Goal: Communication & Community: Answer question/provide support

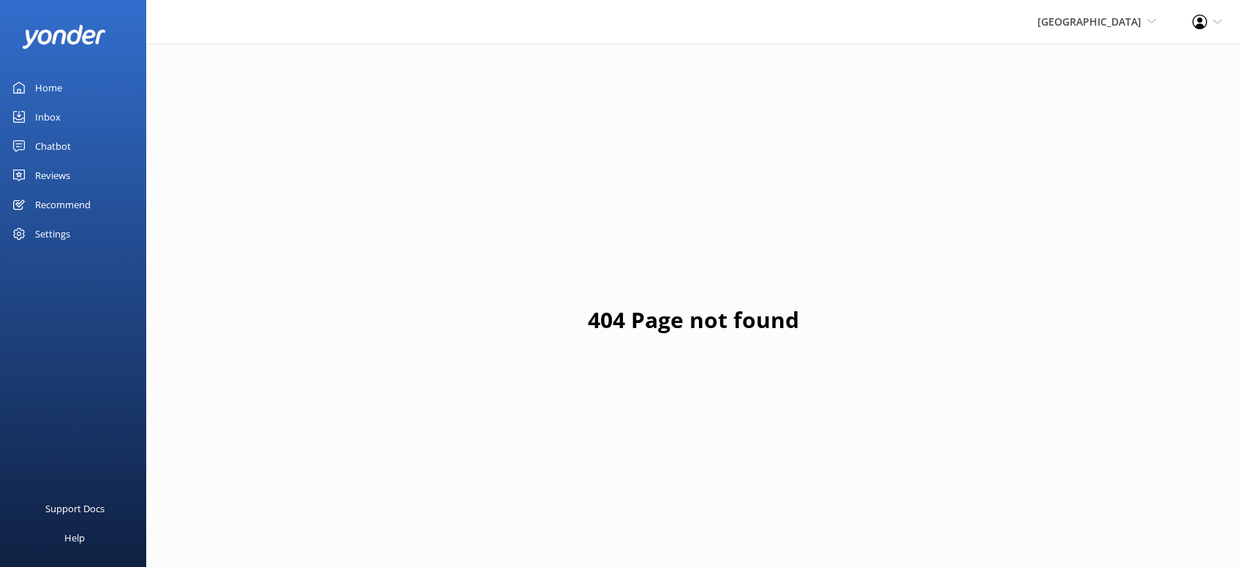
click at [54, 171] on div "Reviews" at bounding box center [52, 175] width 35 height 29
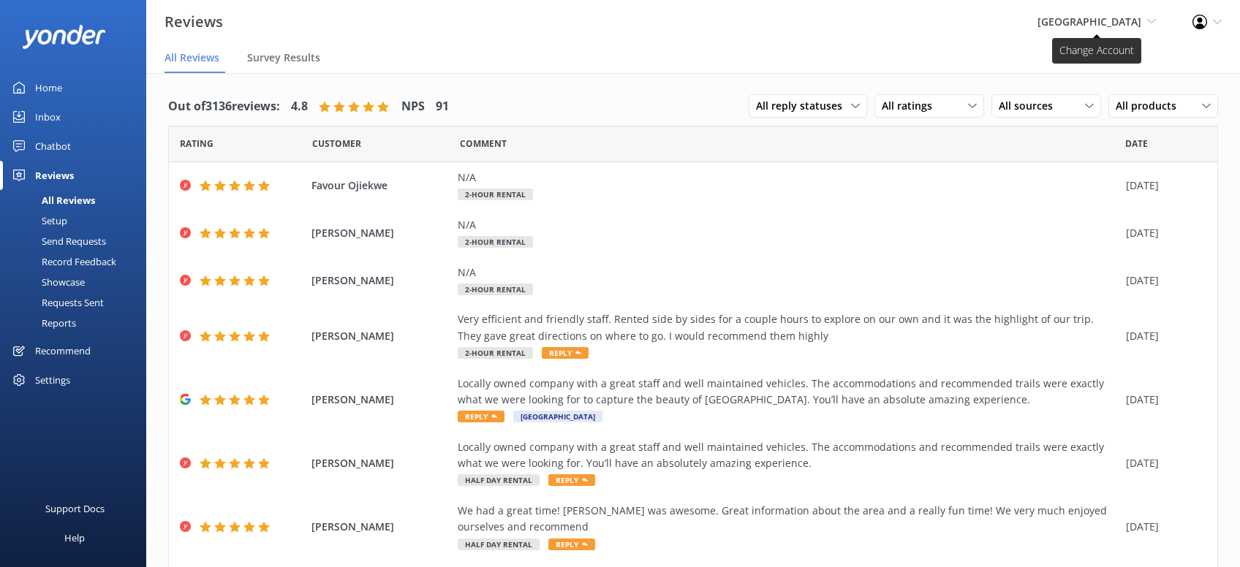
click at [1098, 23] on span "[GEOGRAPHIC_DATA]" at bounding box center [1089, 22] width 104 height 14
click at [1100, 96] on link "[US_STATE] Safari Jeep Tours" at bounding box center [1101, 97] width 146 height 35
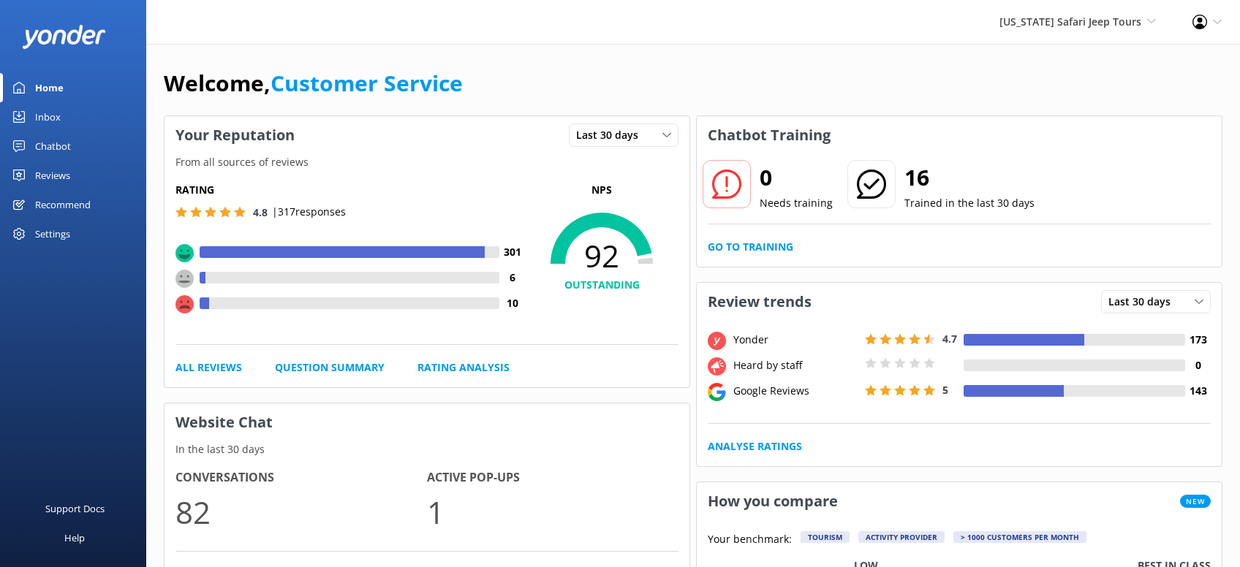
click at [56, 177] on div "Reviews" at bounding box center [52, 175] width 35 height 29
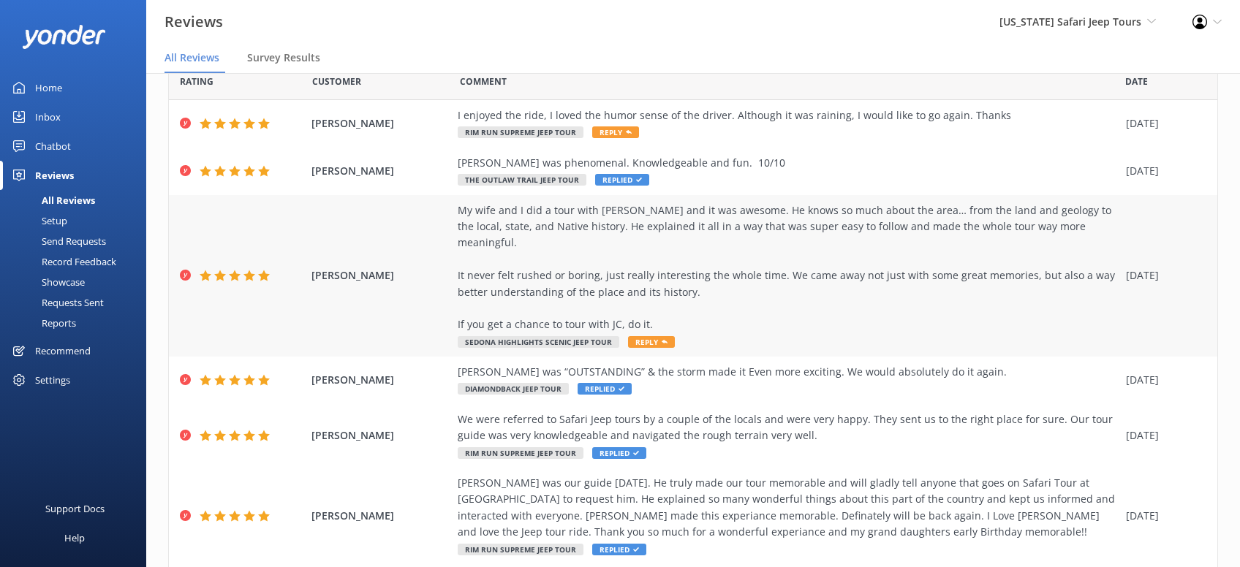
scroll to position [93, 0]
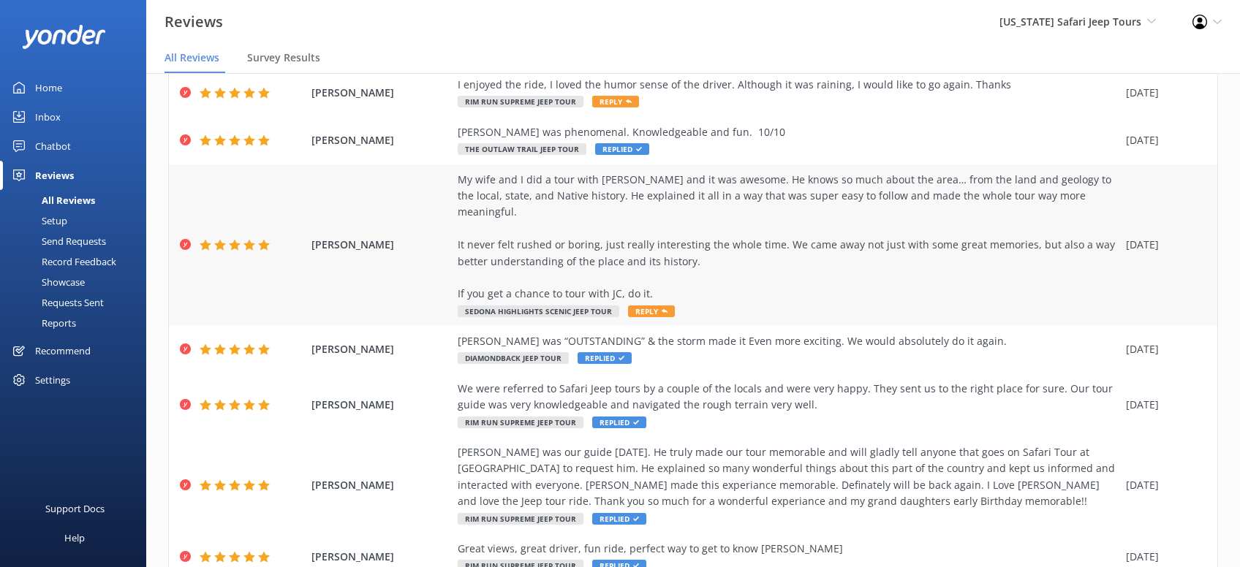
click at [657, 306] on span "Reply" at bounding box center [651, 312] width 47 height 12
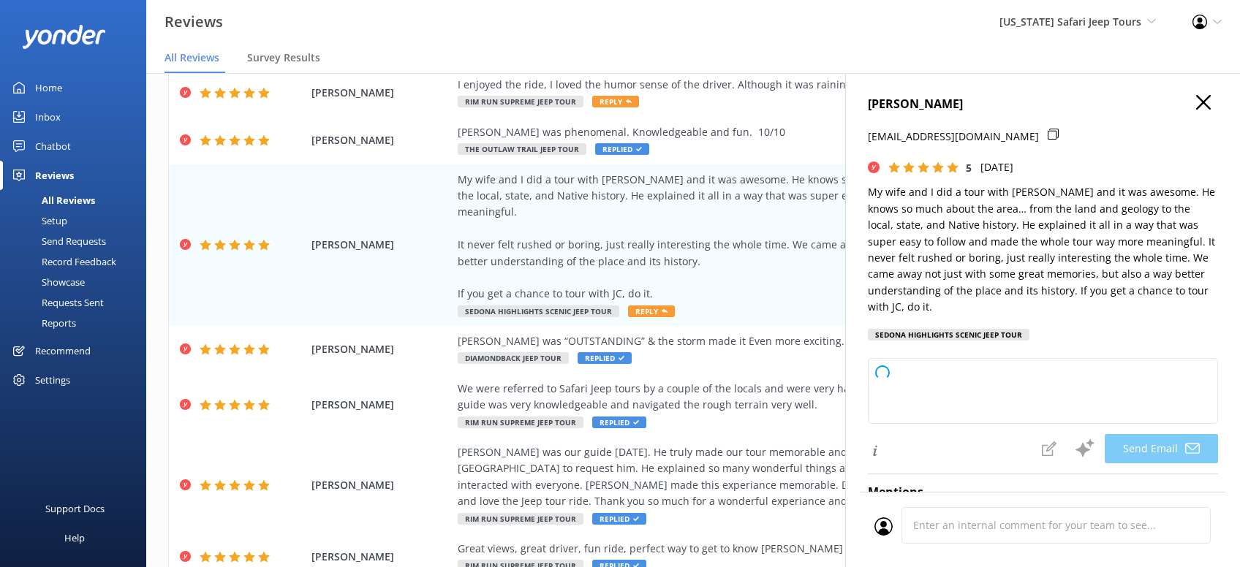
type textarea "[PERSON_NAME], thanks so much for sharing this! We’re lucky to have JC on the […"
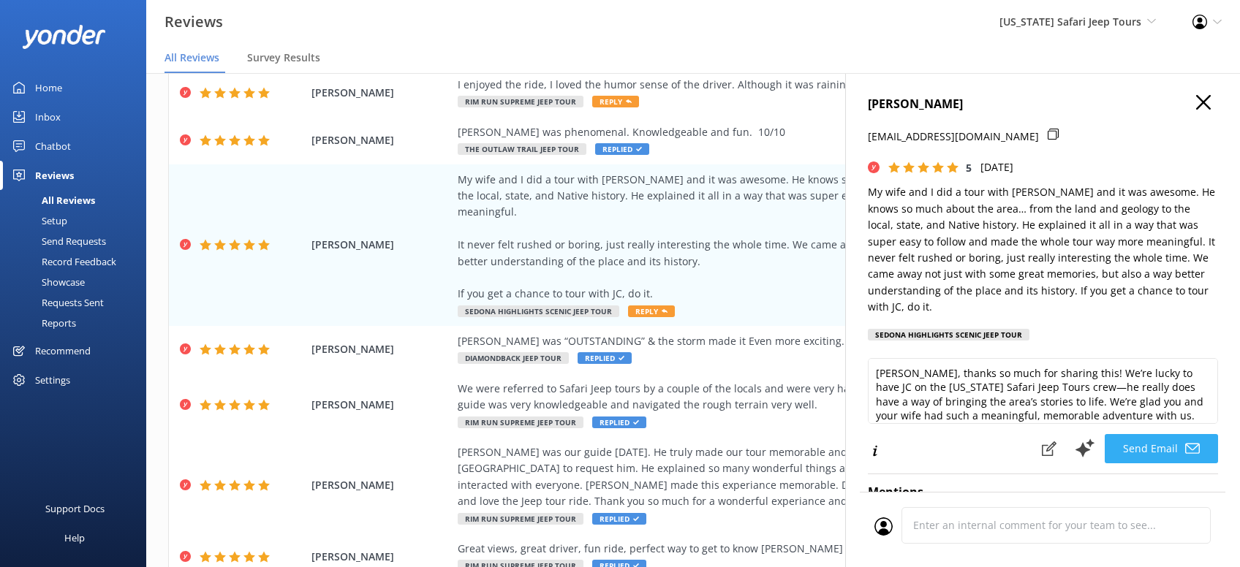
click at [1165, 463] on button "Send Email" at bounding box center [1160, 448] width 113 height 29
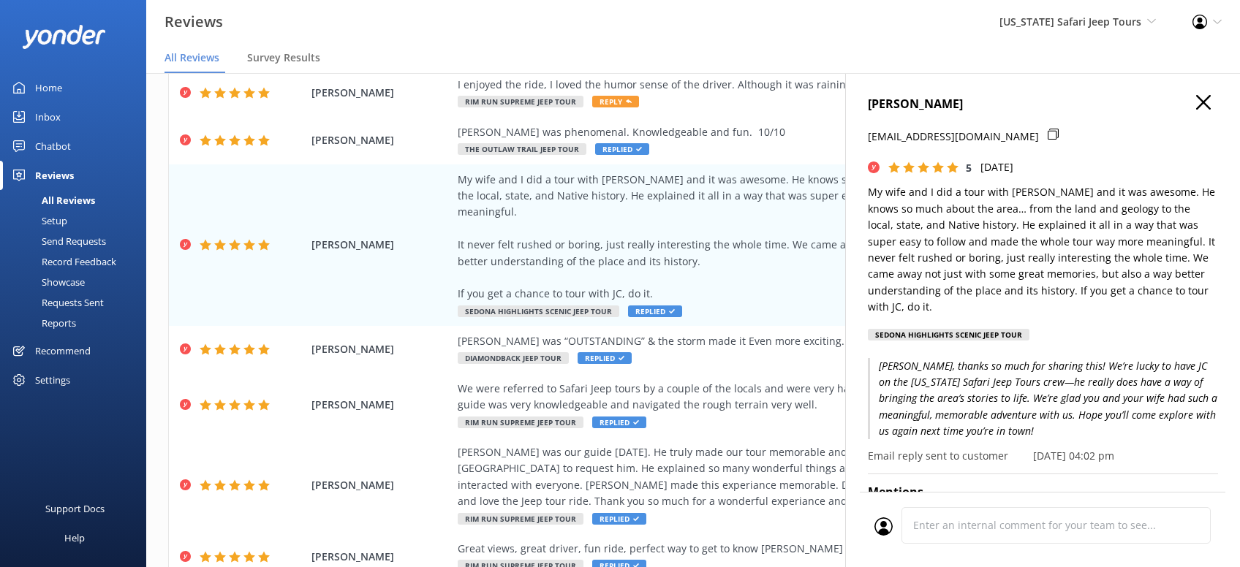
click at [1200, 102] on icon "button" at bounding box center [1203, 102] width 15 height 15
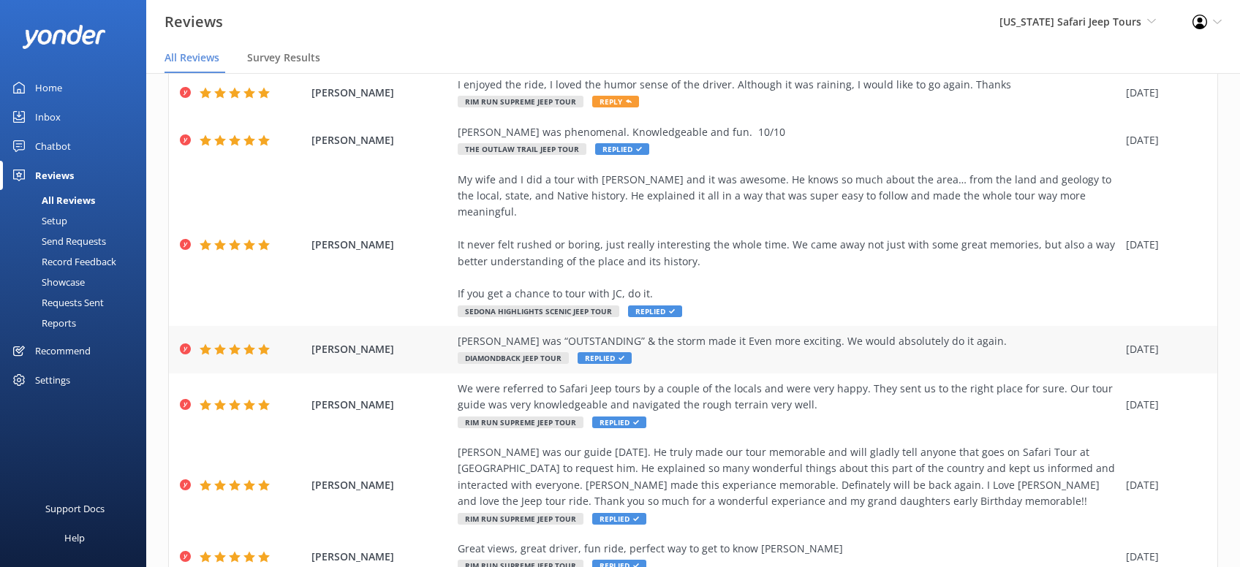
scroll to position [0, 0]
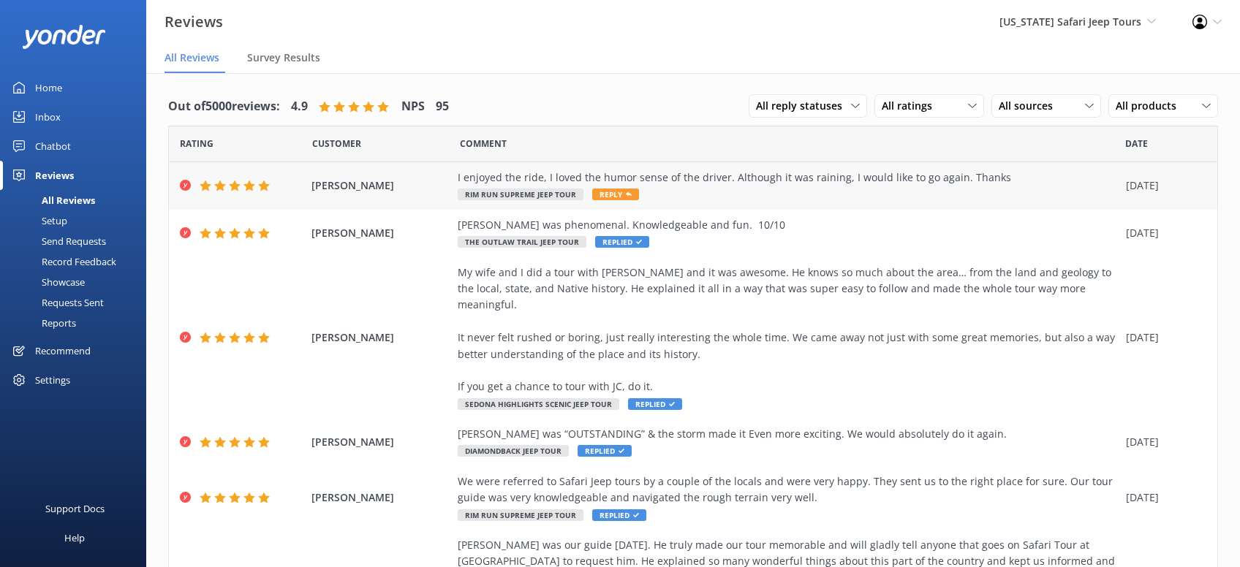
click at [614, 193] on span "Reply" at bounding box center [615, 195] width 47 height 12
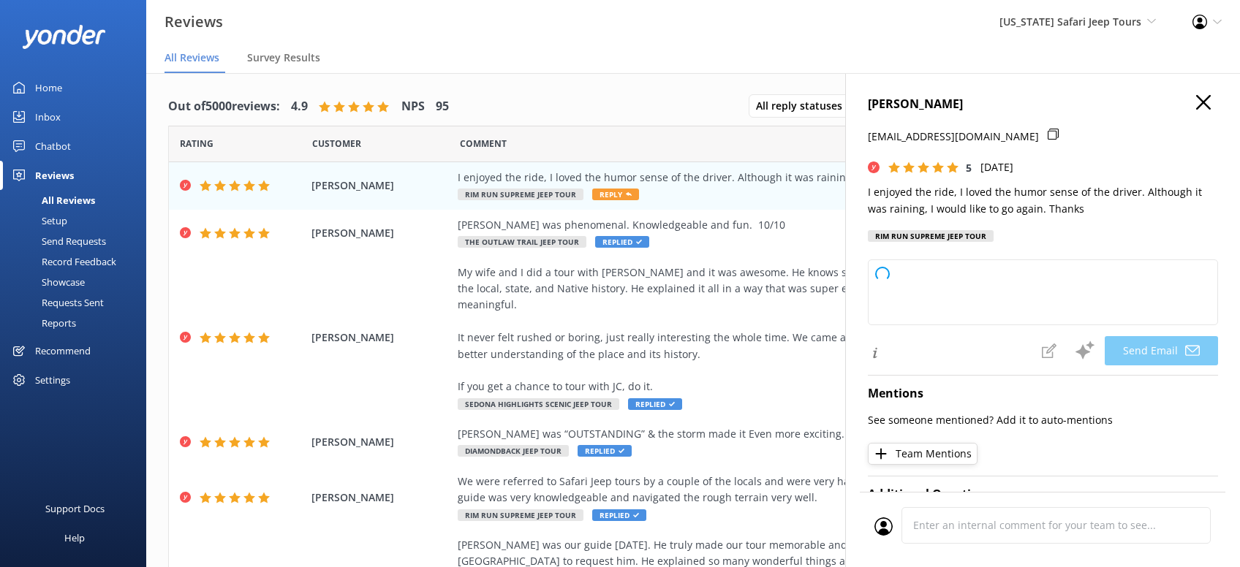
type textarea "Thanks so much, Hakima! We're glad you had a blast with us, rain and all. Our g…"
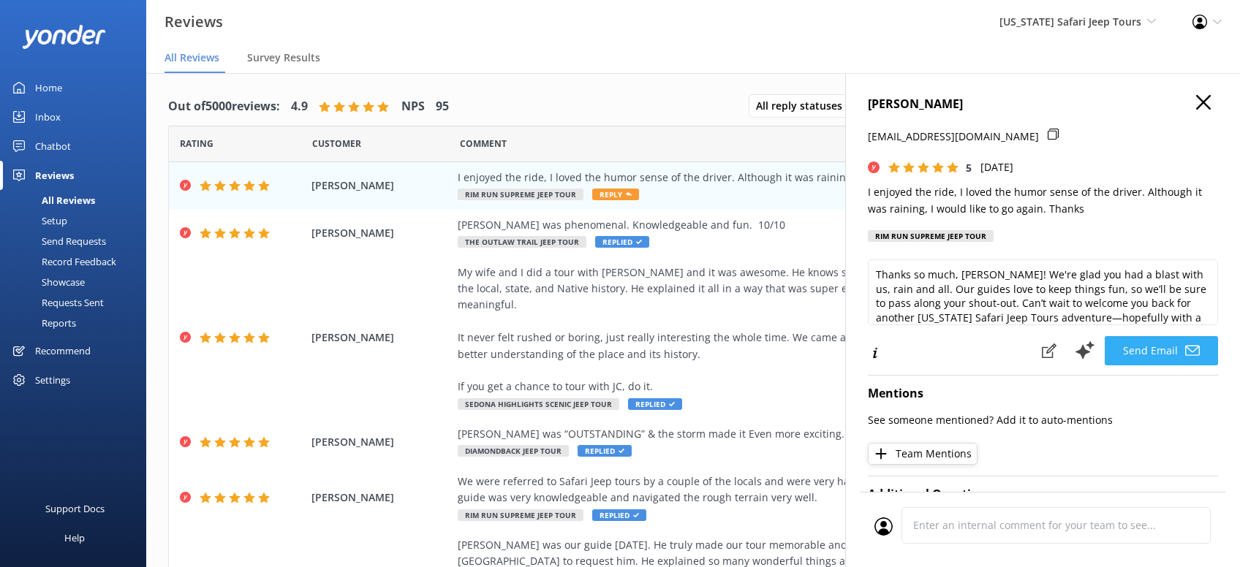
click at [1169, 352] on button "Send Email" at bounding box center [1160, 350] width 113 height 29
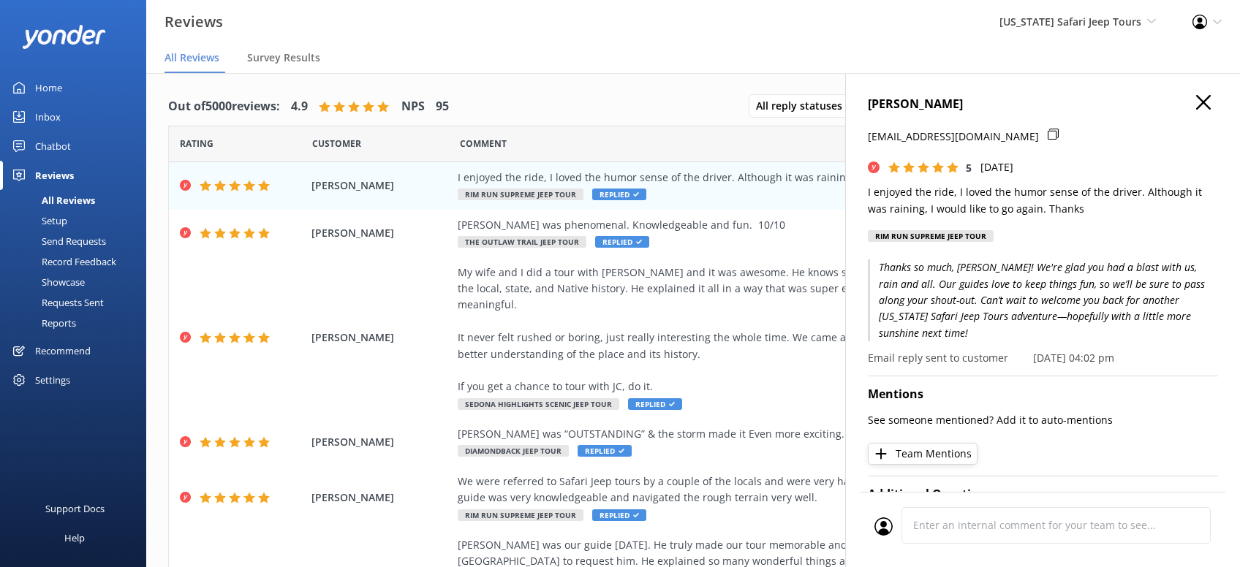
click at [1200, 101] on icon "button" at bounding box center [1203, 102] width 15 height 15
